Goal: Information Seeking & Learning: Learn about a topic

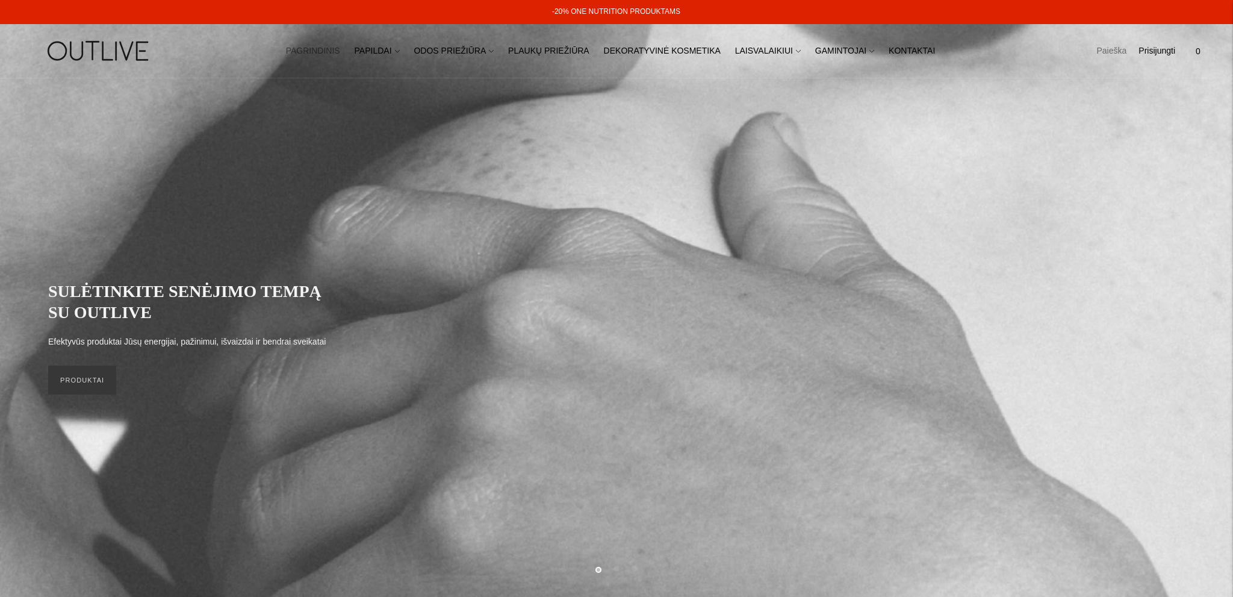
click at [1103, 48] on link "Paieška" at bounding box center [1111, 51] width 30 height 26
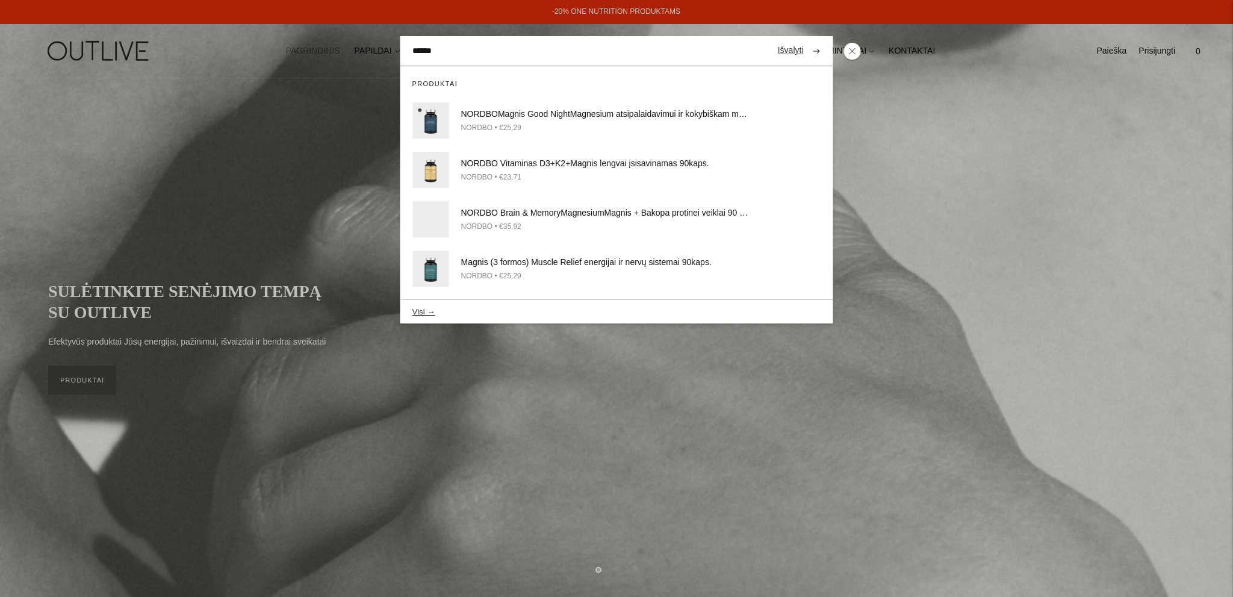
type input "******"
click at [806, 39] on button "submit" at bounding box center [816, 50] width 21 height 23
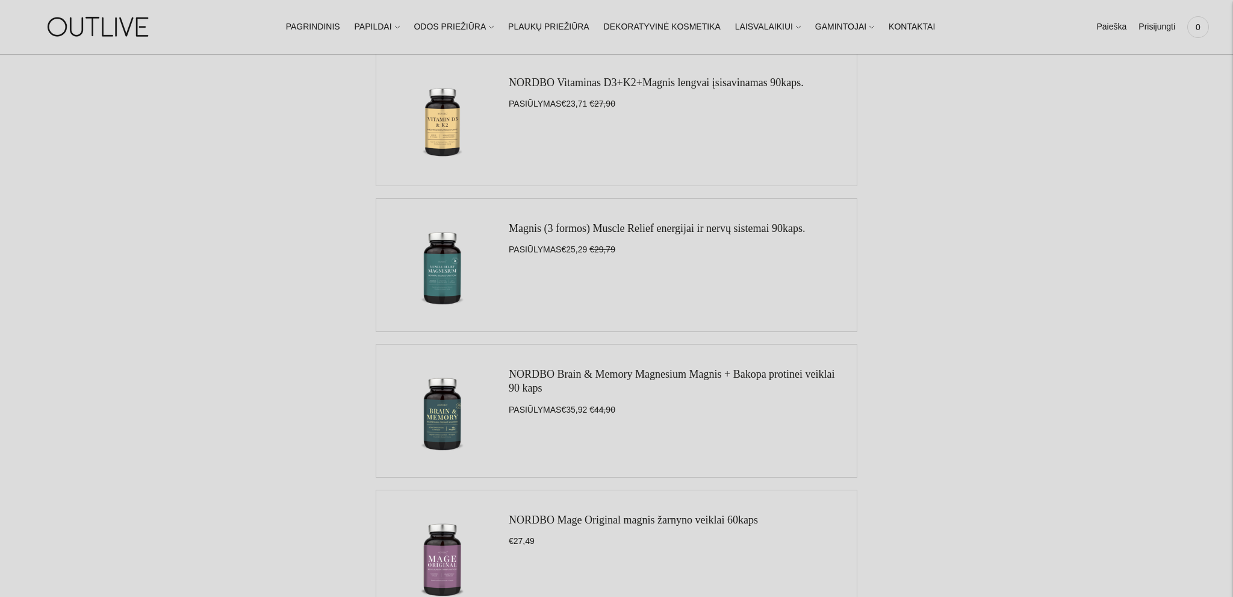
scroll to position [318, 0]
click at [603, 229] on link "Magnis (3 formos) Muscle Relief energijai ir nervų sistemai 90kaps." at bounding box center [657, 228] width 297 height 12
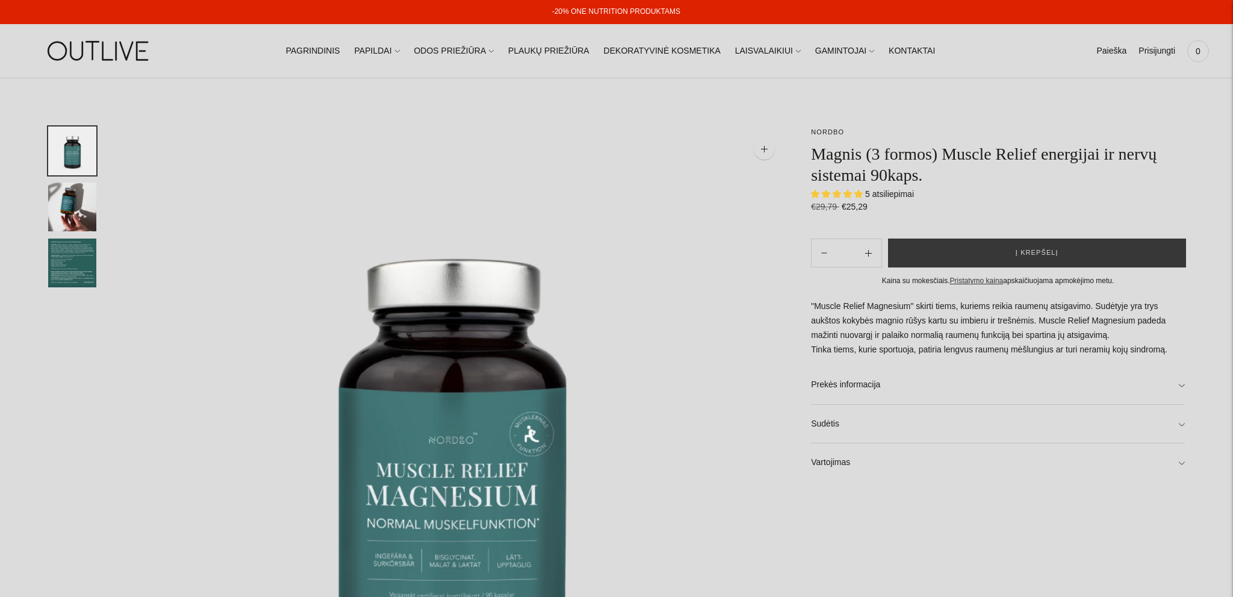
select select "**********"
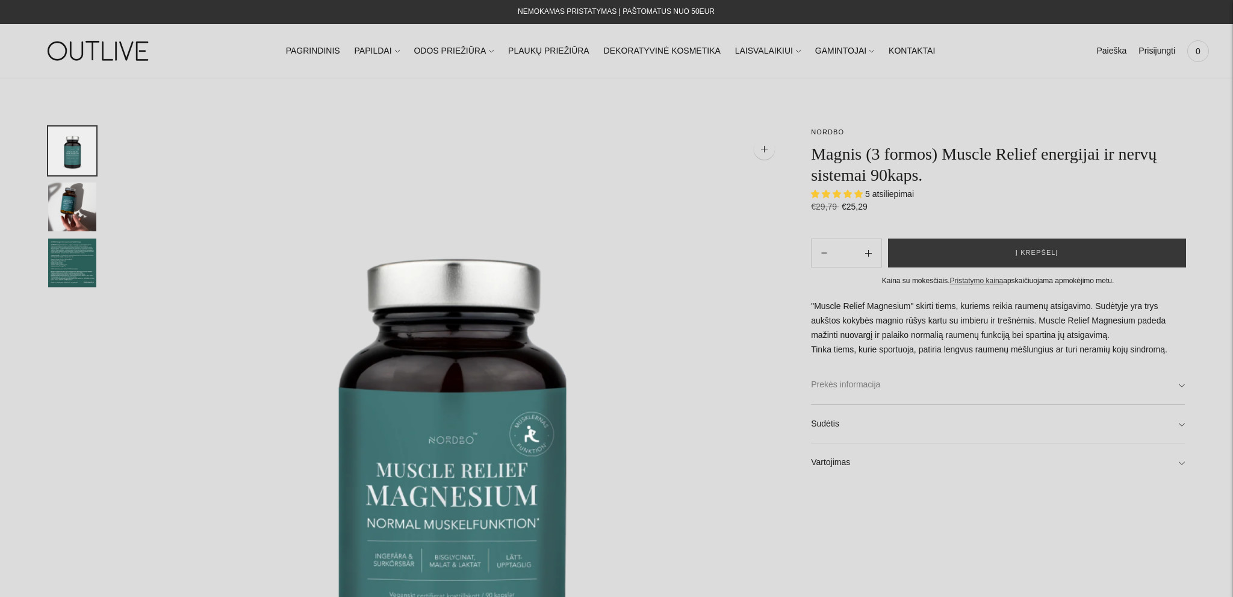
click at [860, 384] on link "Prekės informacija" at bounding box center [998, 384] width 374 height 39
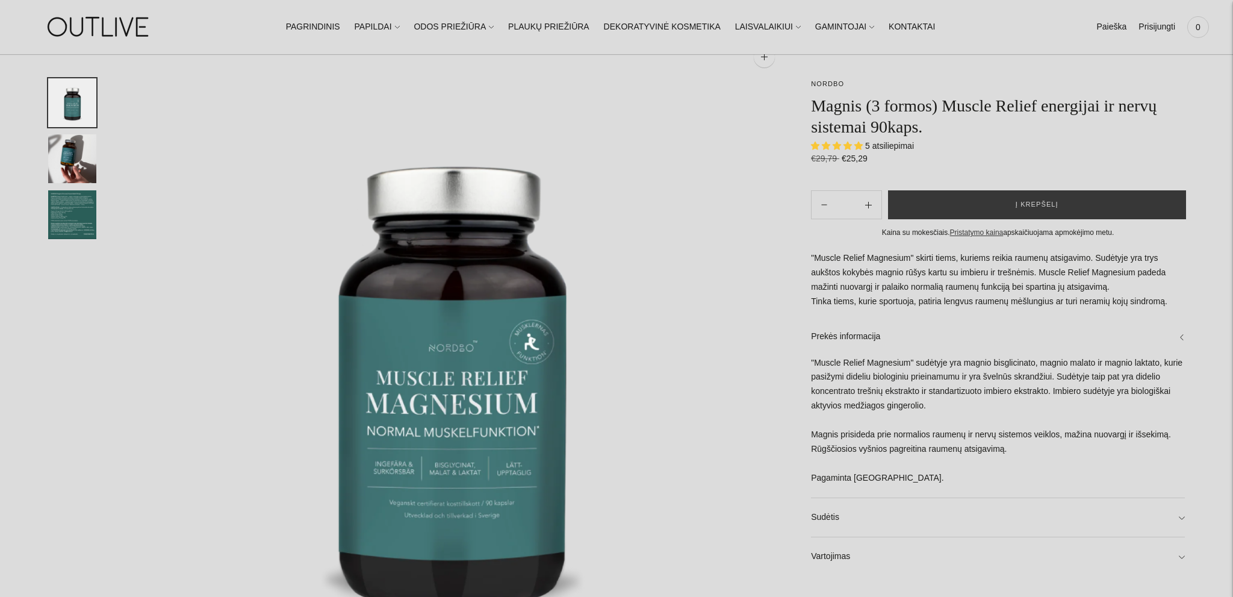
scroll to position [127, 0]
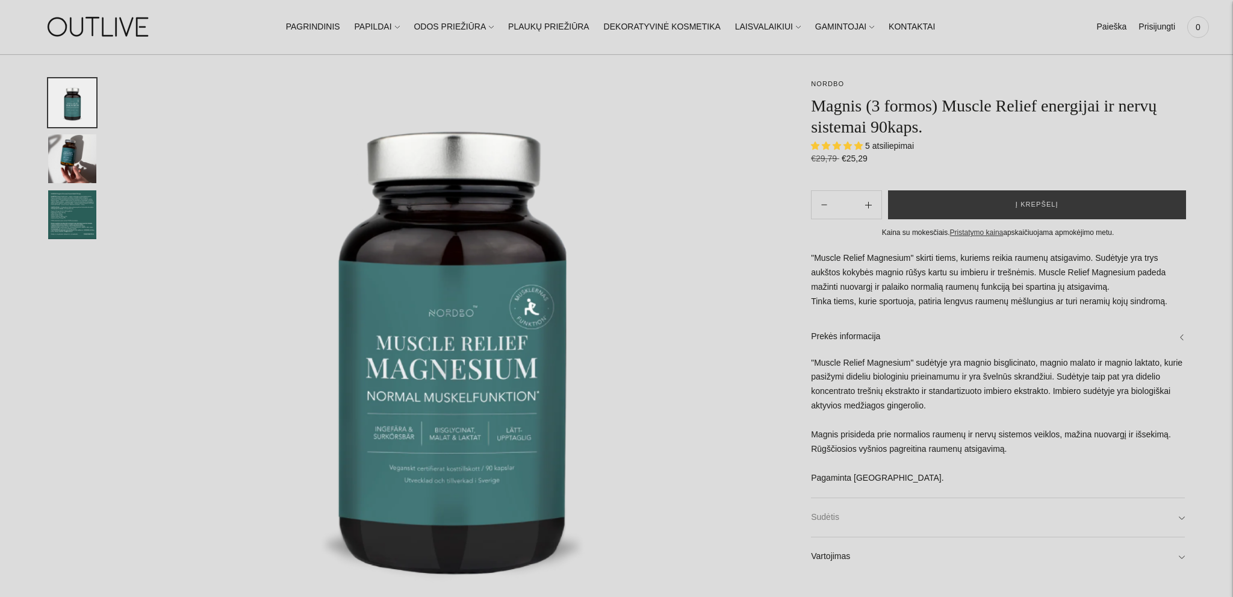
click at [838, 518] on link "Sudėtis" at bounding box center [998, 517] width 374 height 39
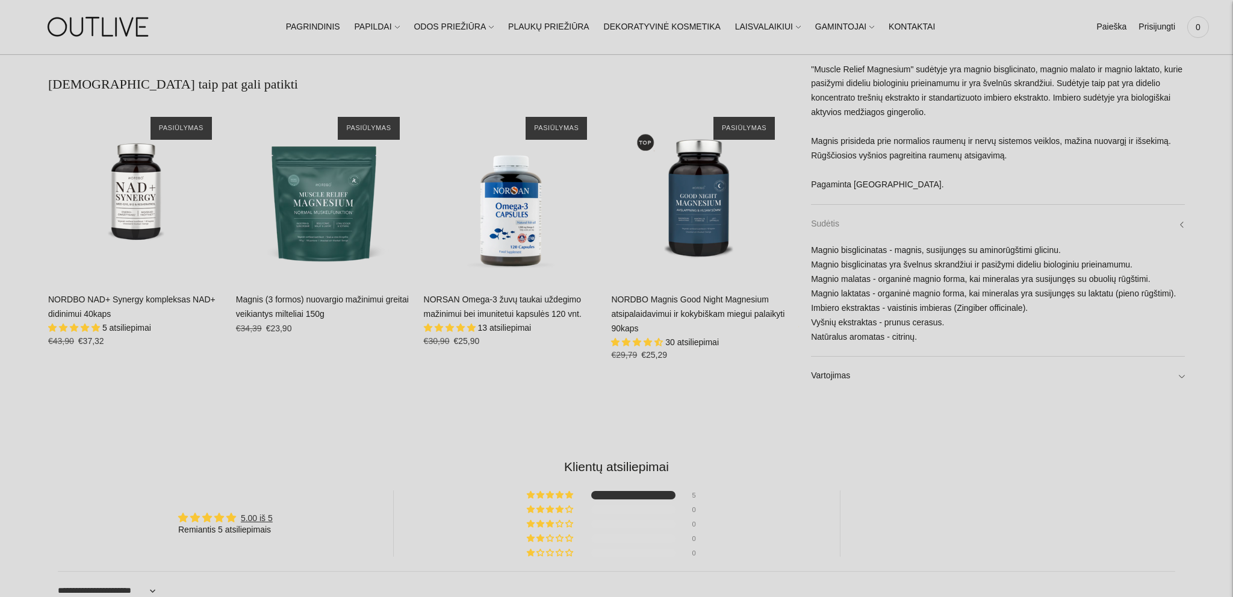
scroll to position [954, 0]
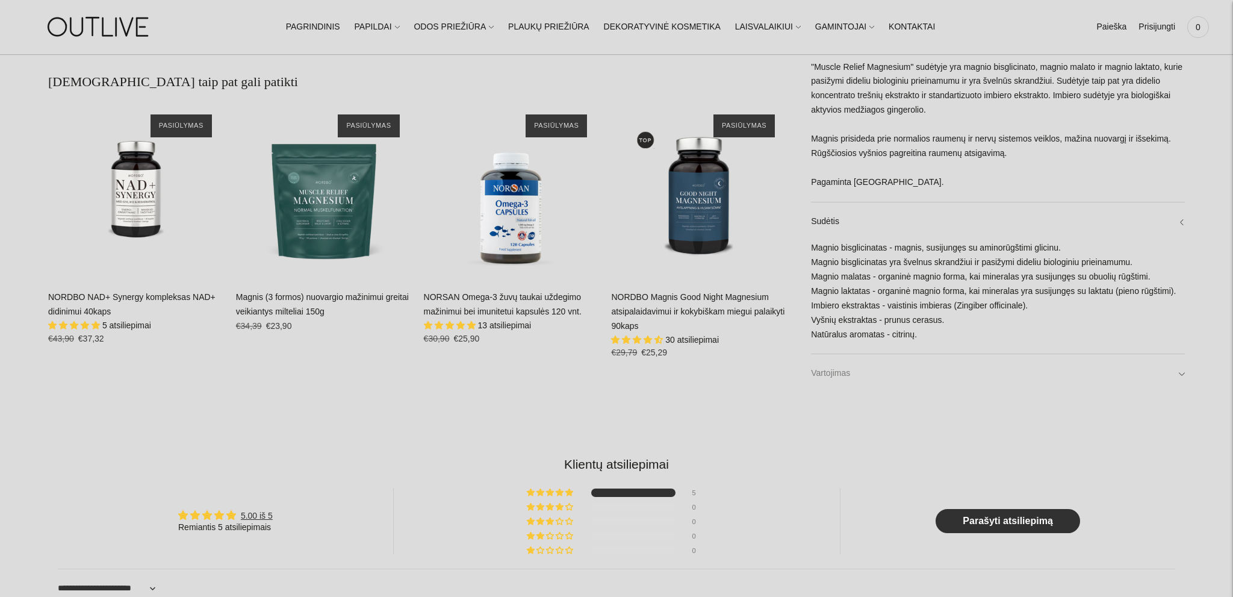
click at [873, 372] on link "Vartojimas" at bounding box center [998, 373] width 374 height 39
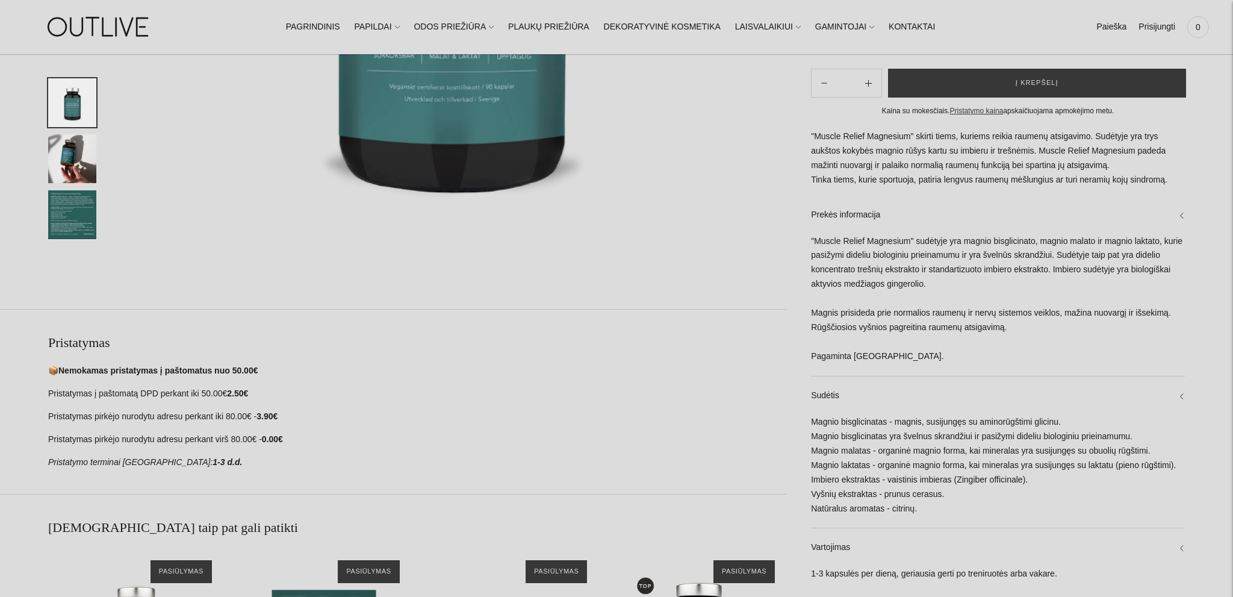
scroll to position [254, 0]
